Goal: Find specific page/section: Find specific page/section

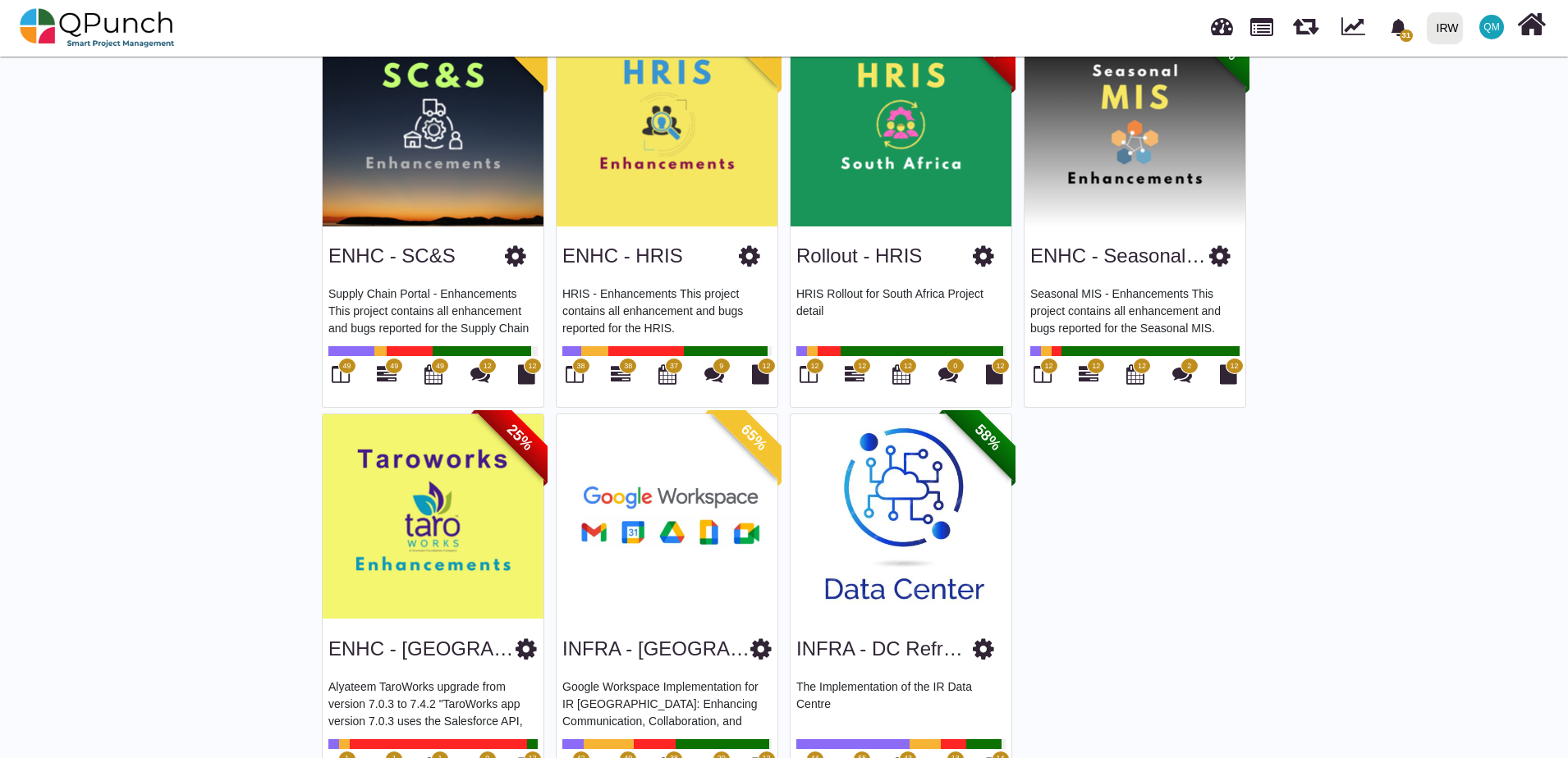
scroll to position [574, 0]
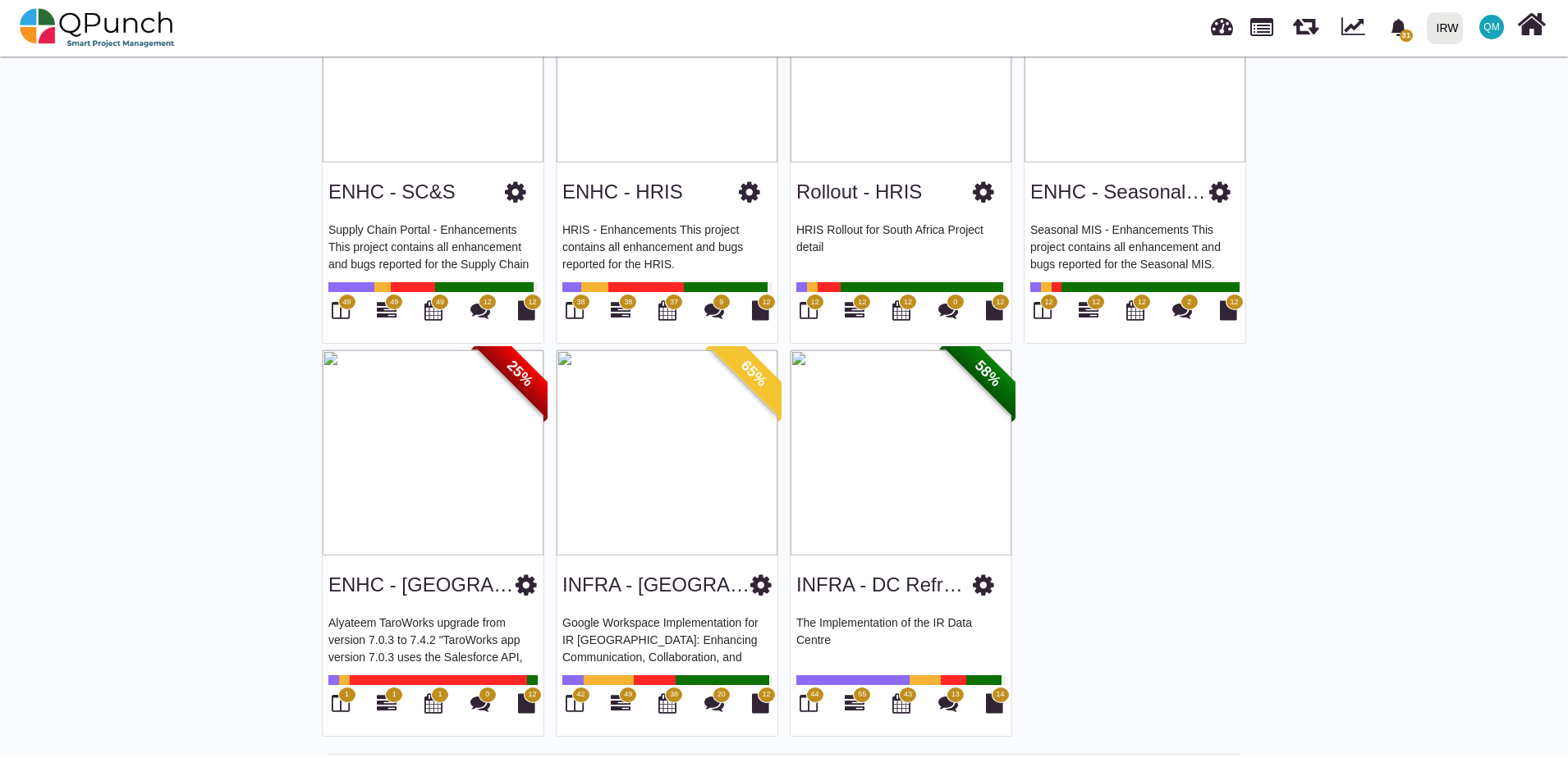
scroll to position [612, 0]
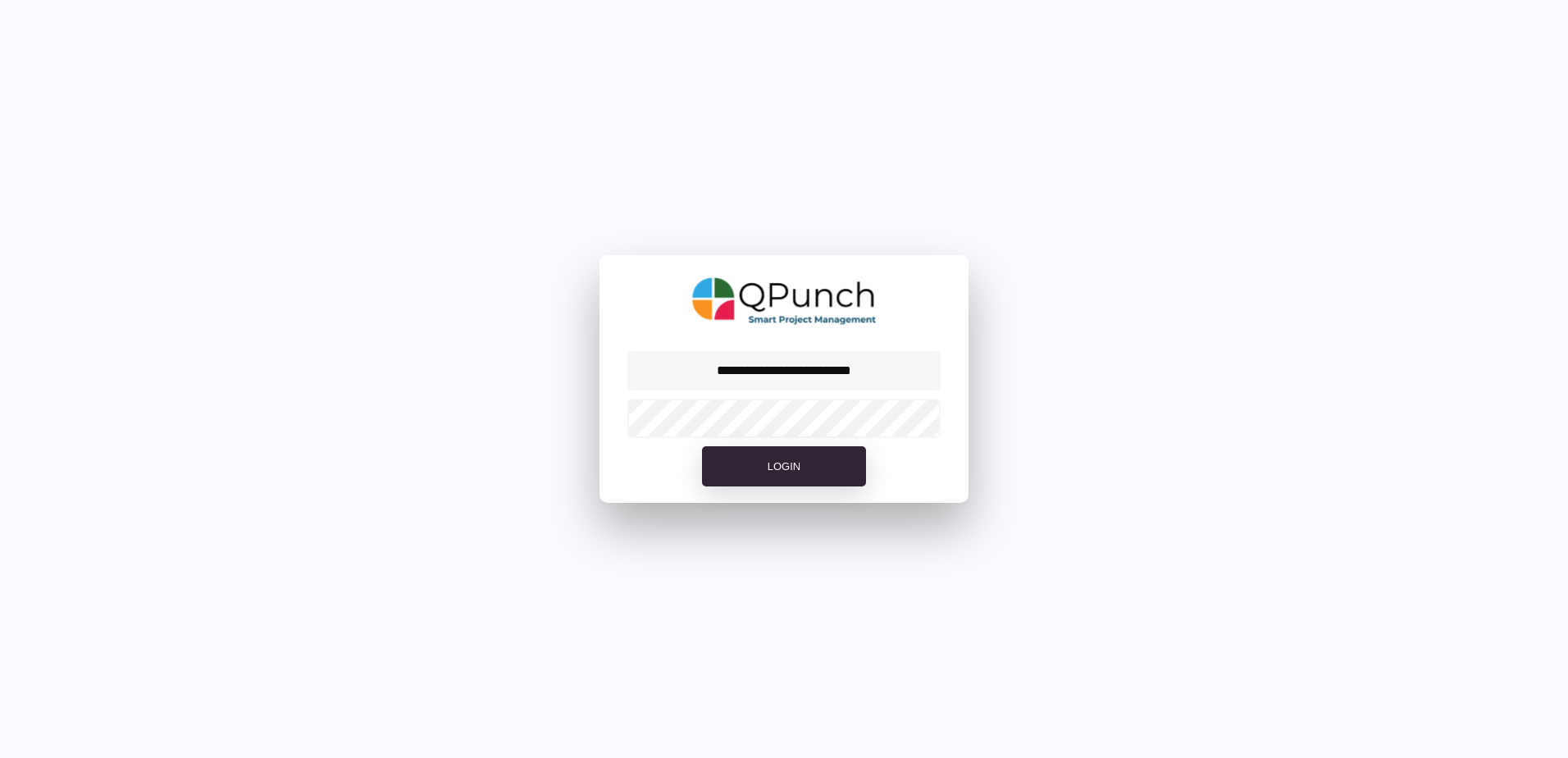
click at [413, 345] on div "**********" at bounding box center [784, 379] width 1568 height 758
click at [785, 478] on button "Login" at bounding box center [784, 466] width 164 height 41
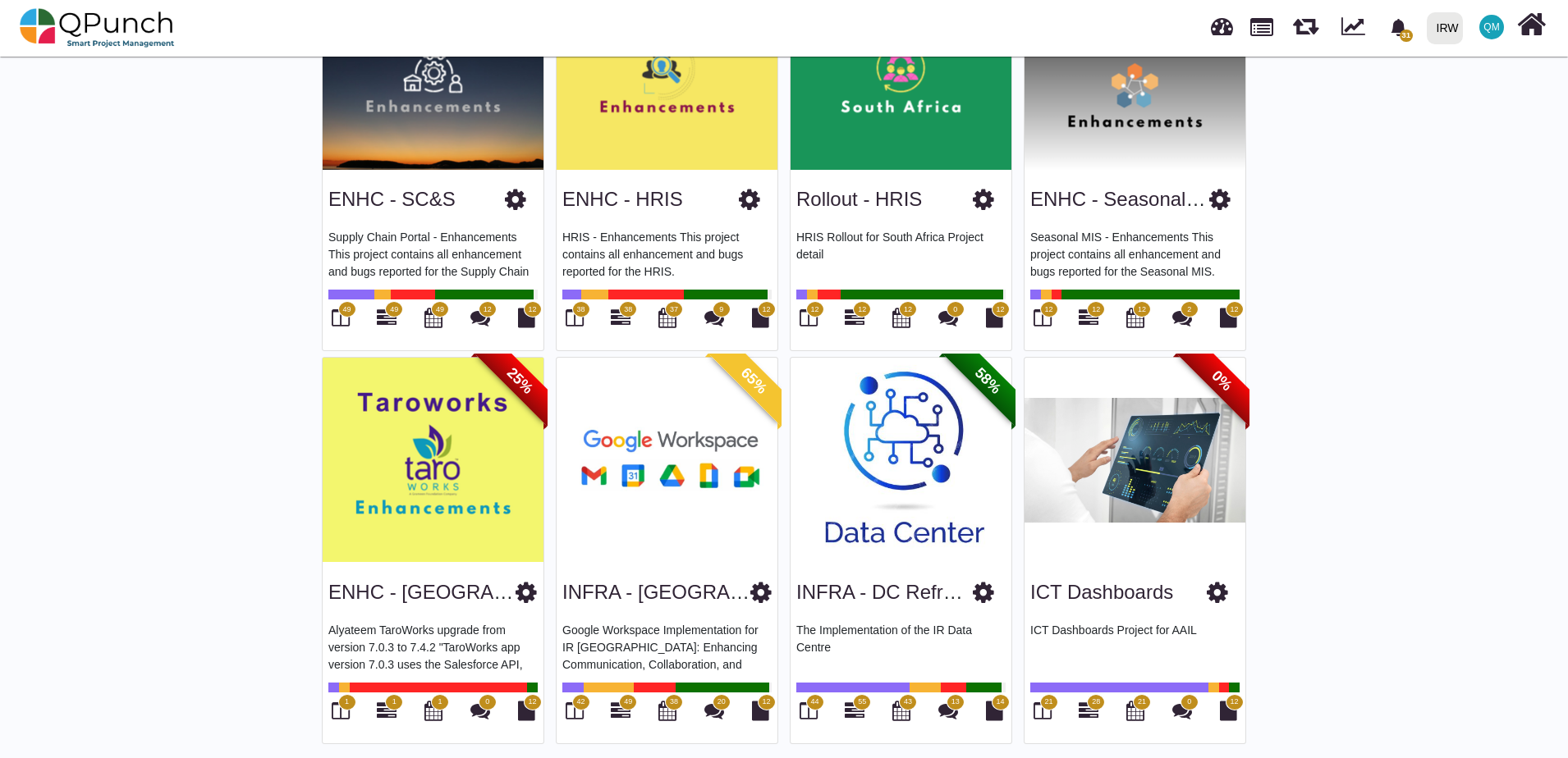
scroll to position [612, 0]
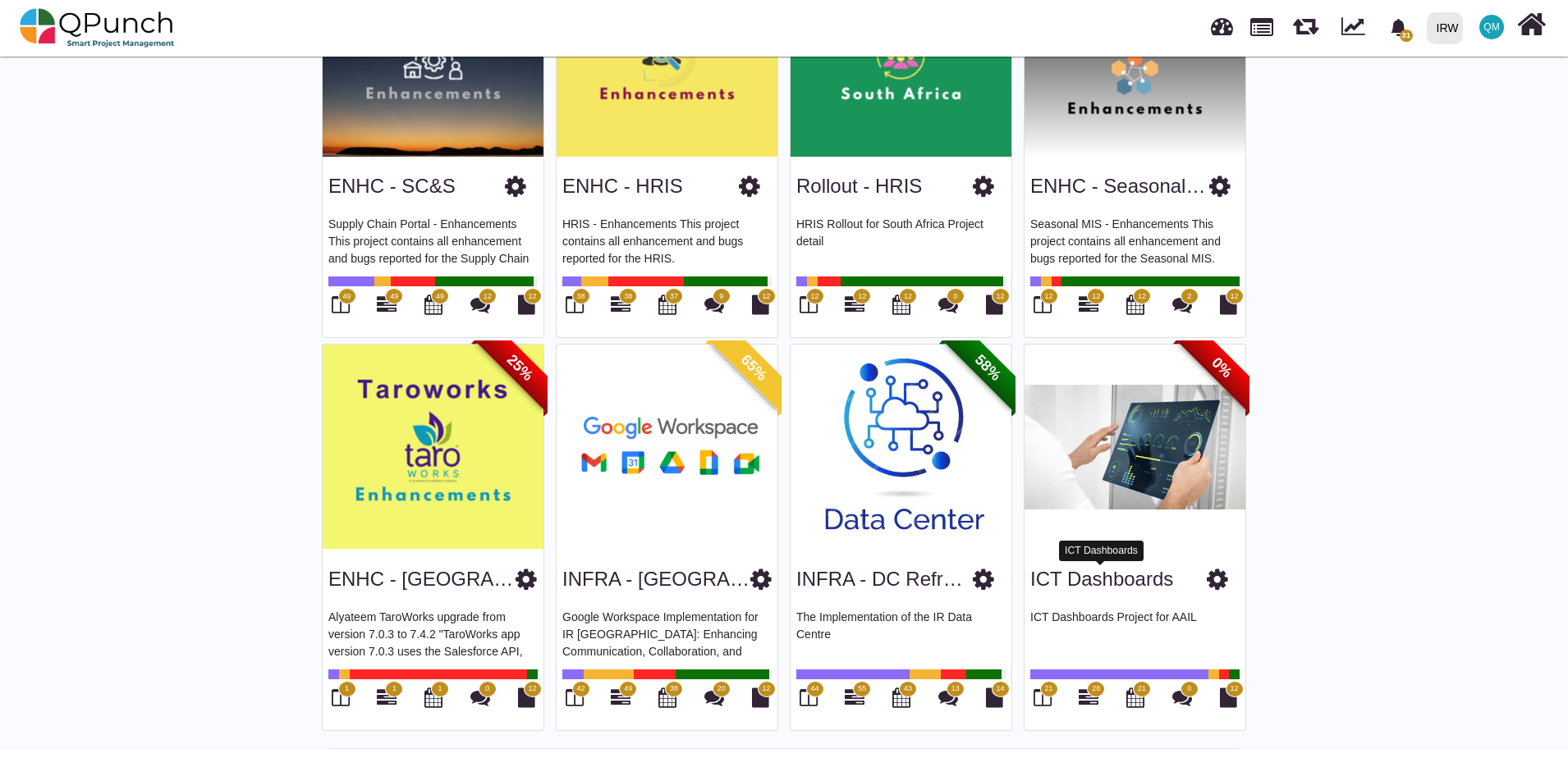
click at [1097, 585] on link "ICT Dashboards" at bounding box center [1101, 578] width 143 height 23
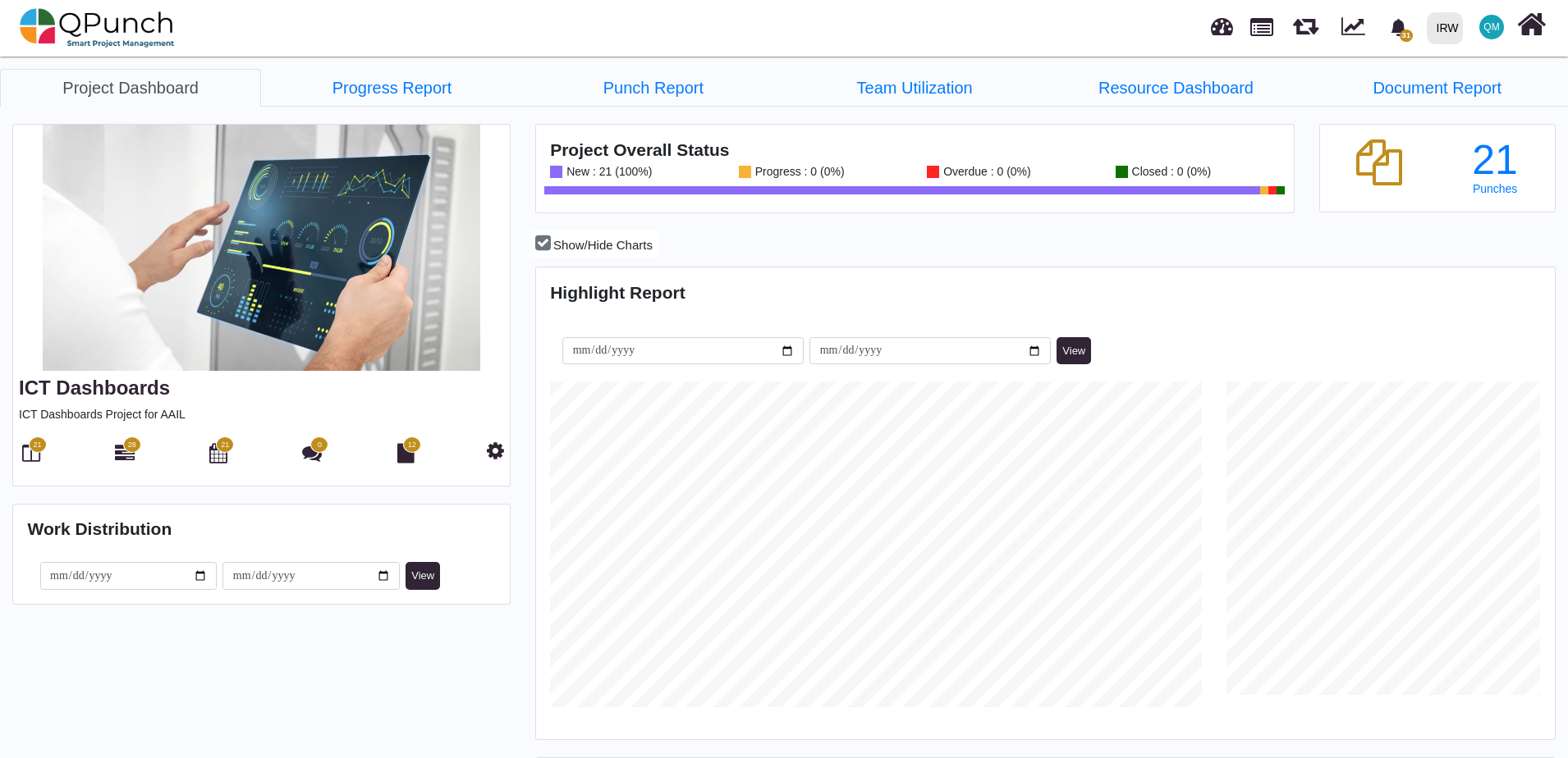
scroll to position [450, 1016]
